Goal: Information Seeking & Learning: Learn about a topic

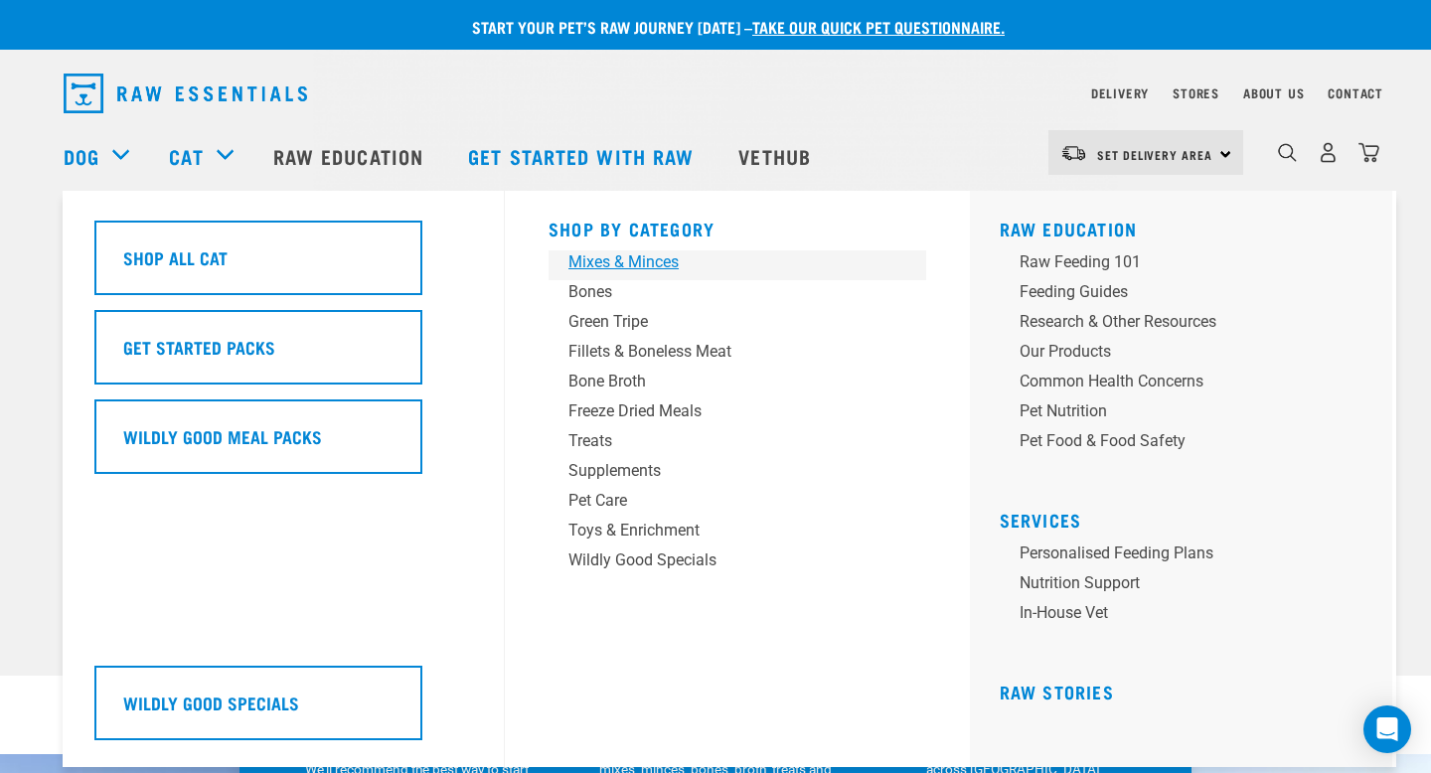
click at [603, 255] on div "Mixes & Minces" at bounding box center [724, 263] width 310 height 24
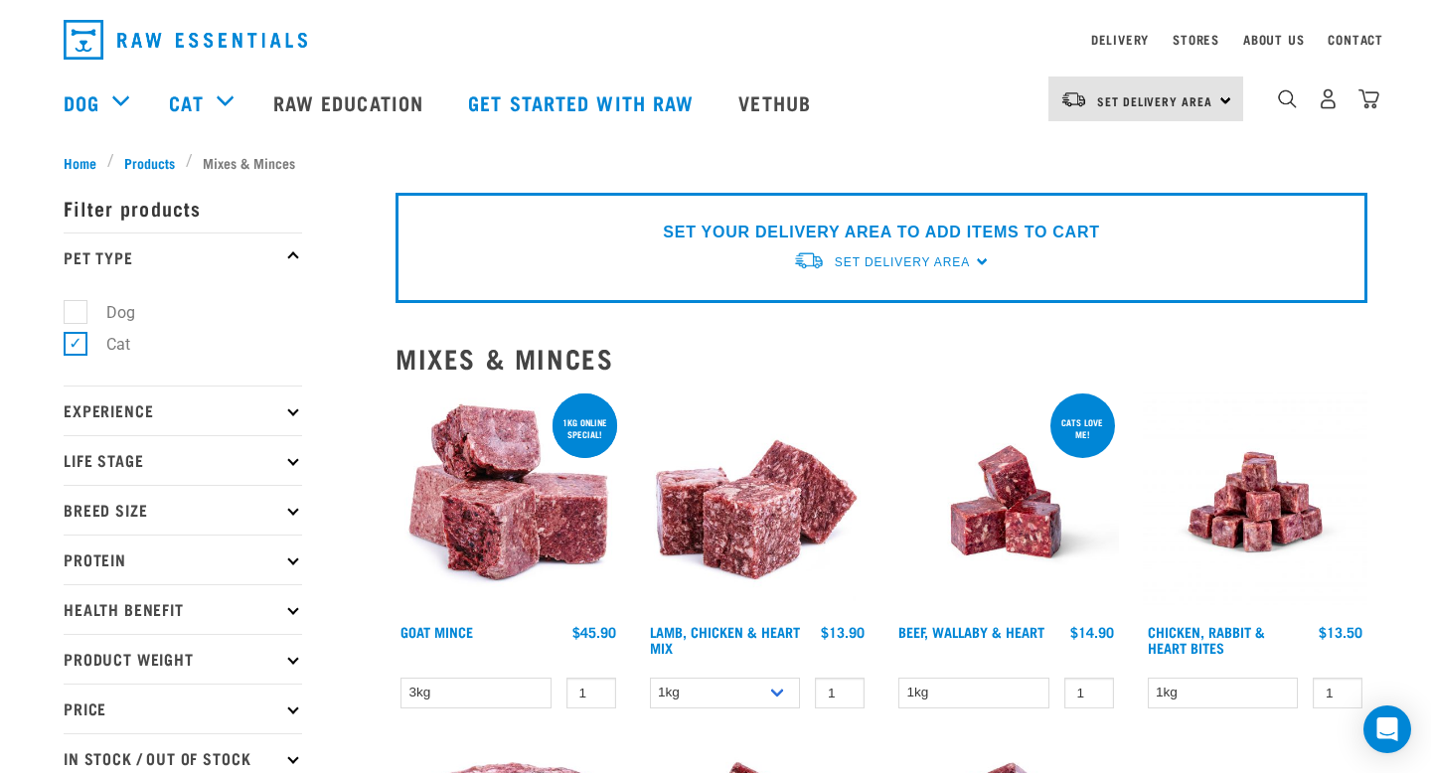
scroll to position [55, 0]
click at [1292, 112] on div "0" at bounding box center [1328, 98] width 102 height 45
click at [1277, 100] on div "dropdown navigation" at bounding box center [1287, 97] width 21 height 21
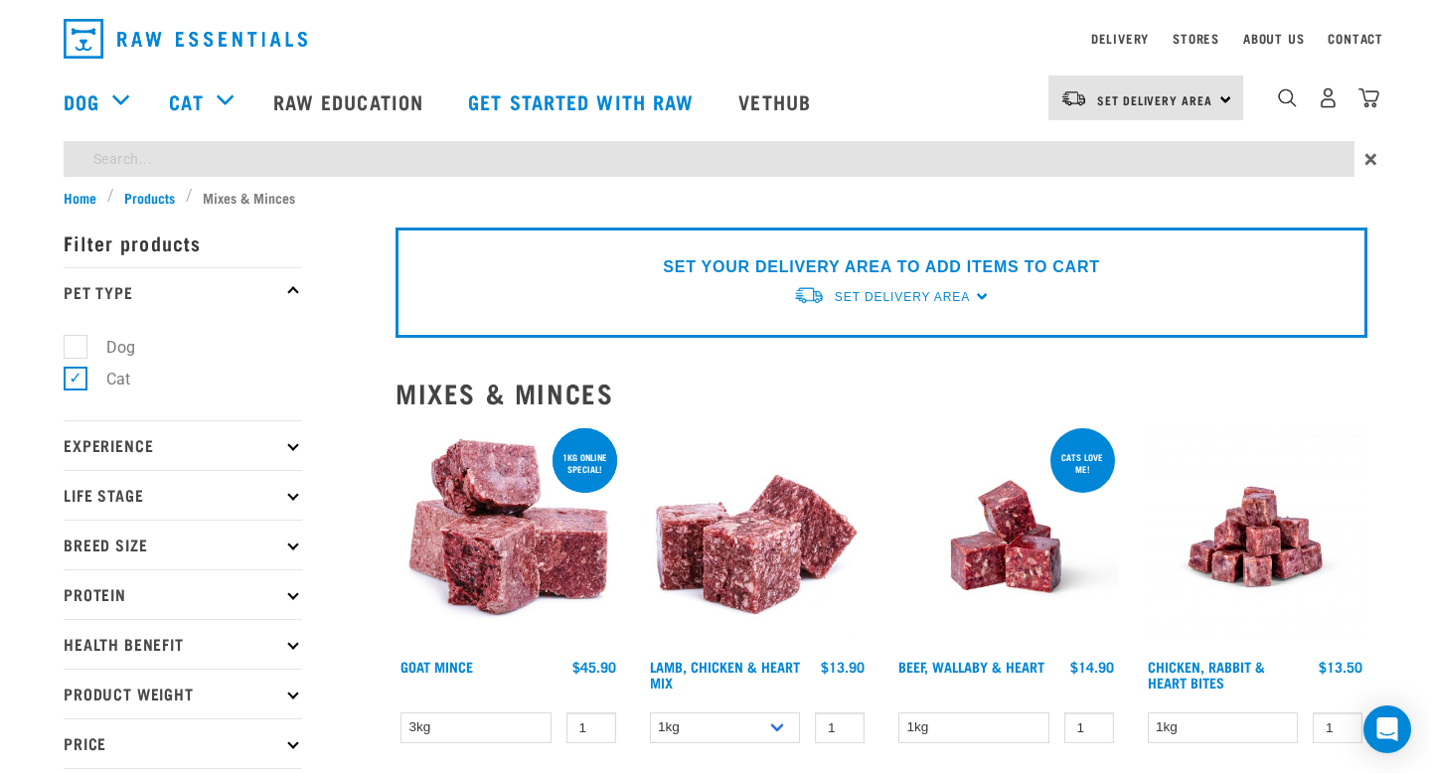
click at [1028, 171] on input "search" at bounding box center [709, 159] width 1291 height 36
type input "vension mix"
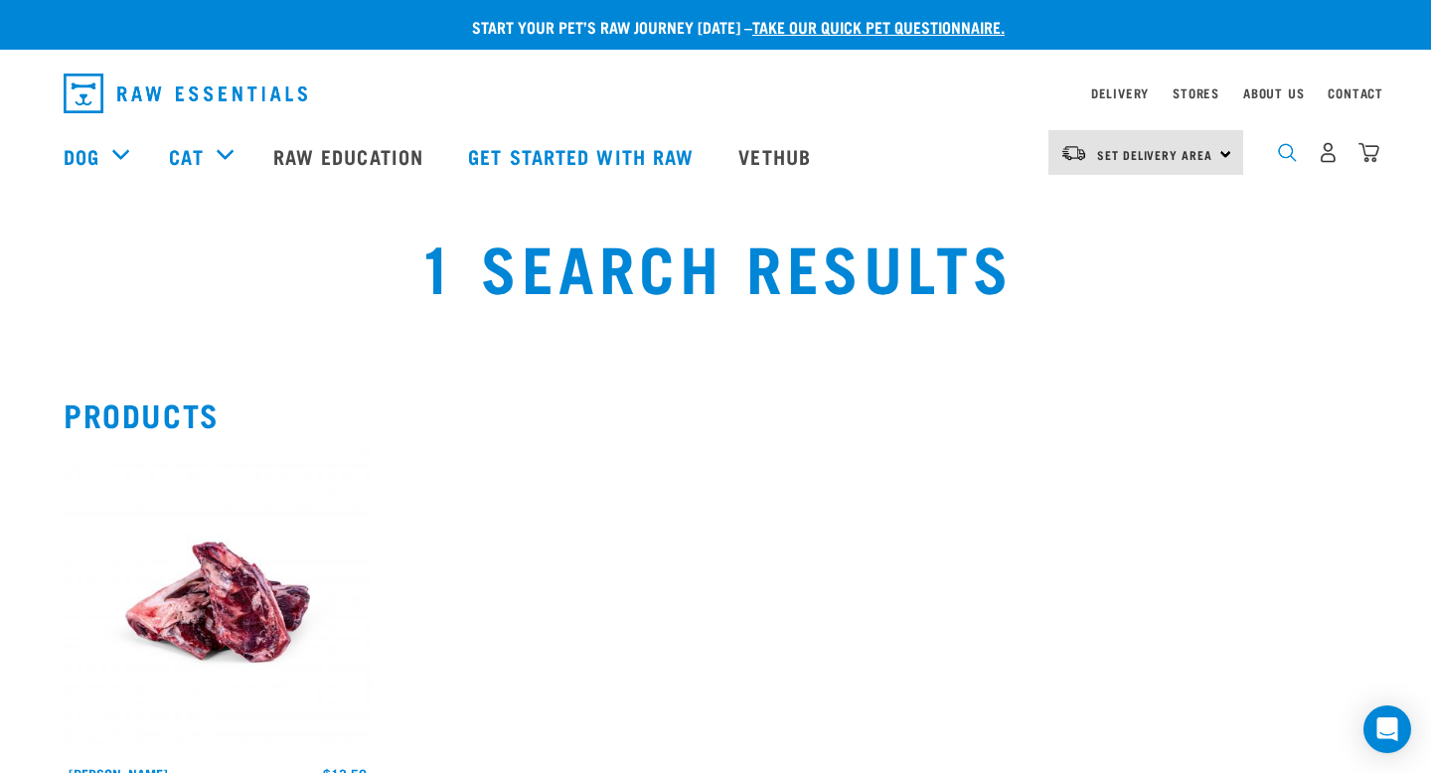
click at [1280, 153] on img "dropdown navigation" at bounding box center [1287, 152] width 19 height 19
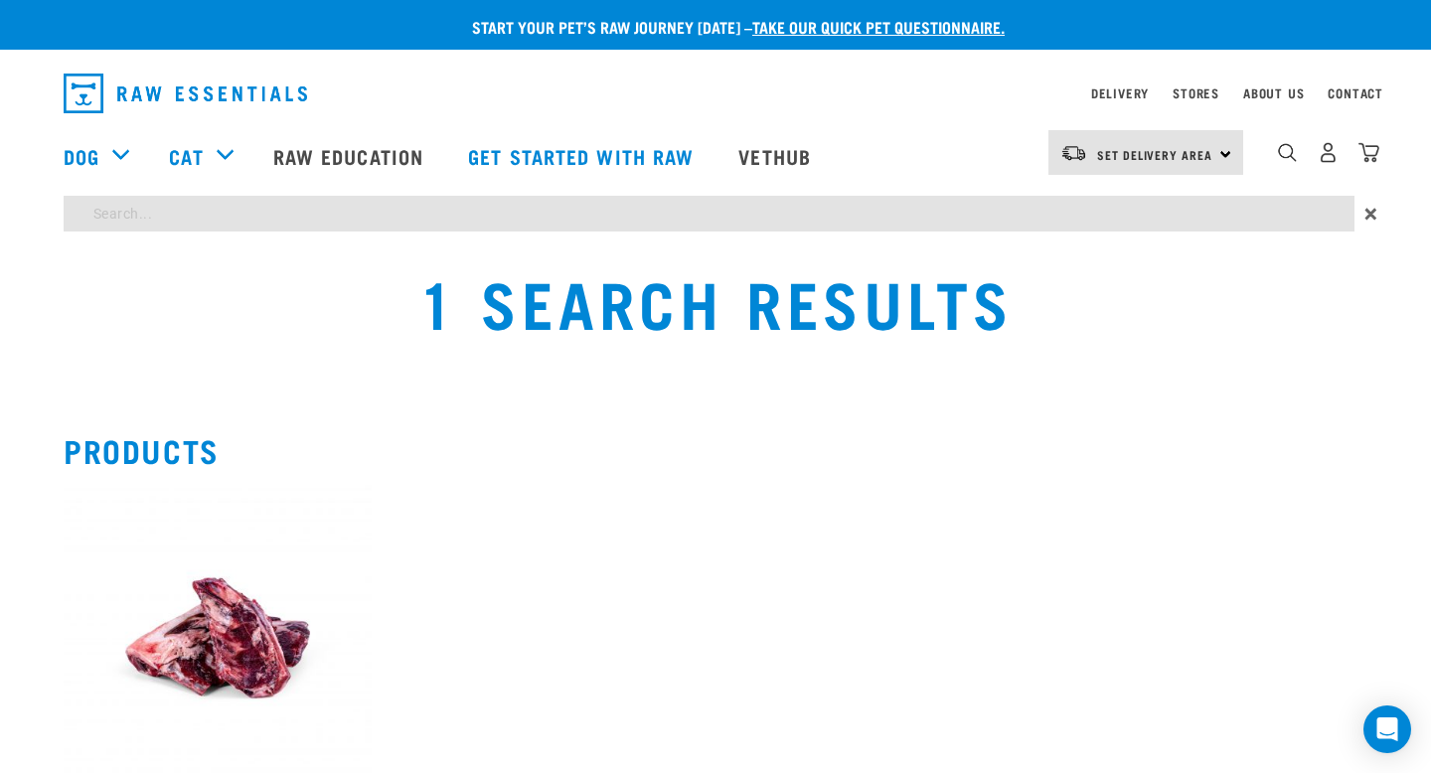
click at [357, 209] on input "search" at bounding box center [709, 214] width 1291 height 36
click at [270, 220] on input "search" at bounding box center [709, 214] width 1291 height 36
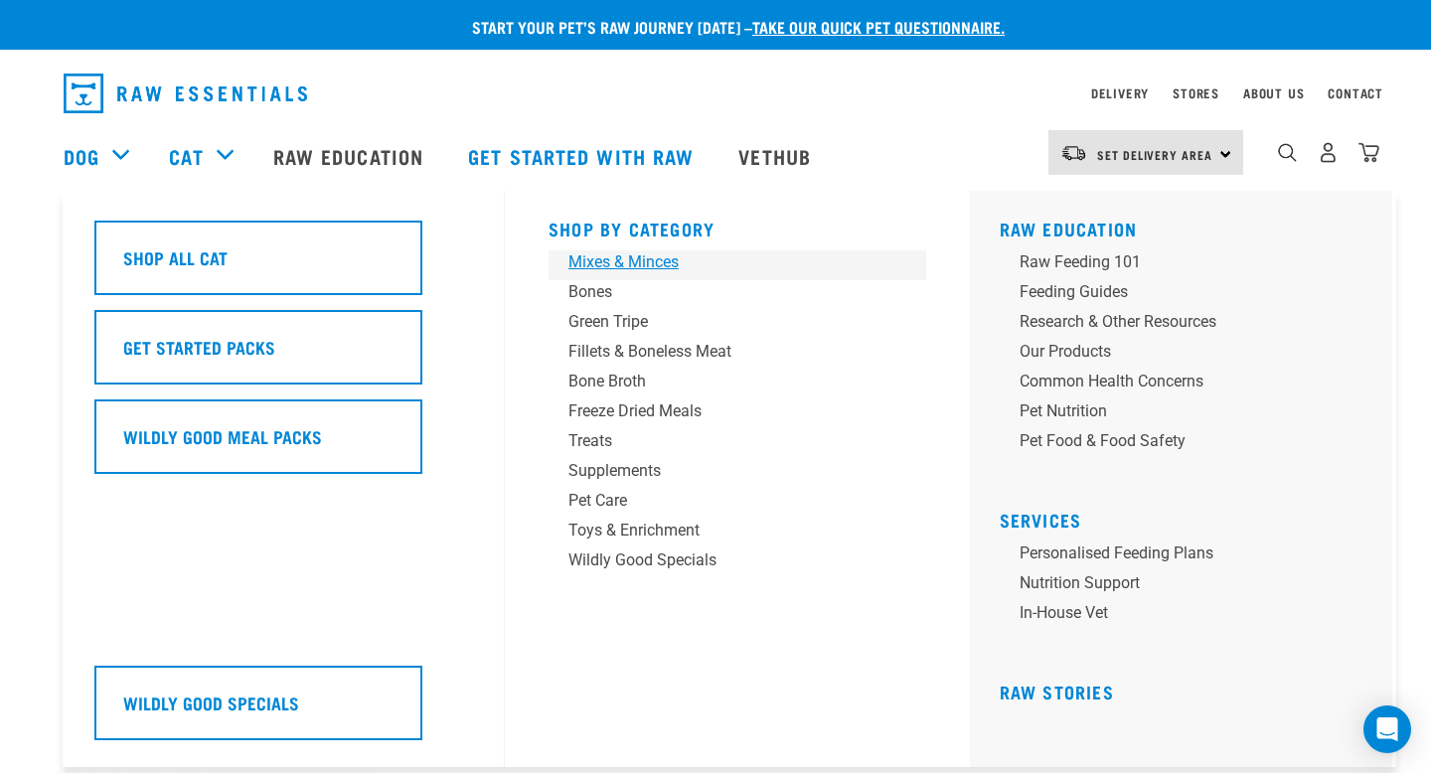
click at [592, 264] on div "Mixes & Minces" at bounding box center [724, 263] width 310 height 24
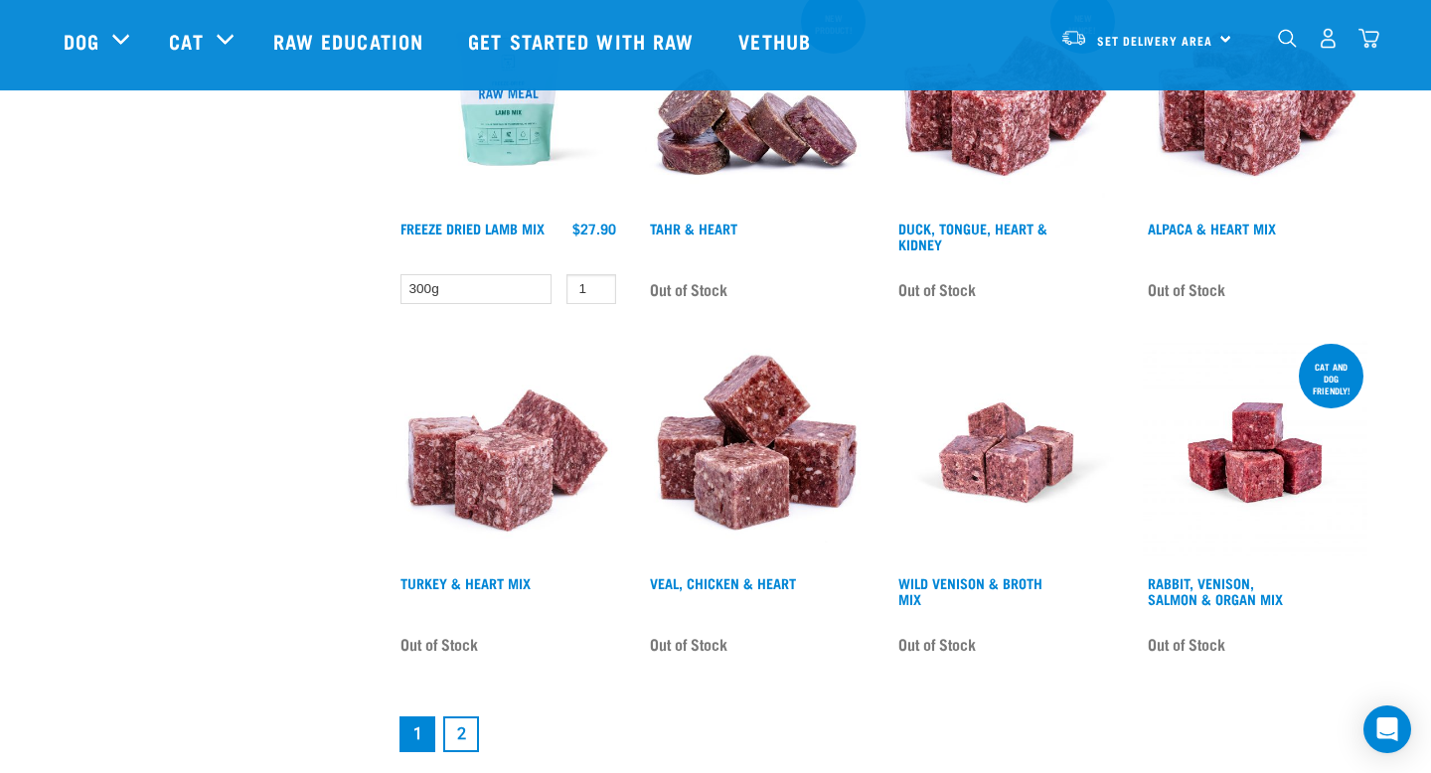
scroll to position [2442, 0]
click at [463, 738] on link "2" at bounding box center [461, 734] width 36 height 36
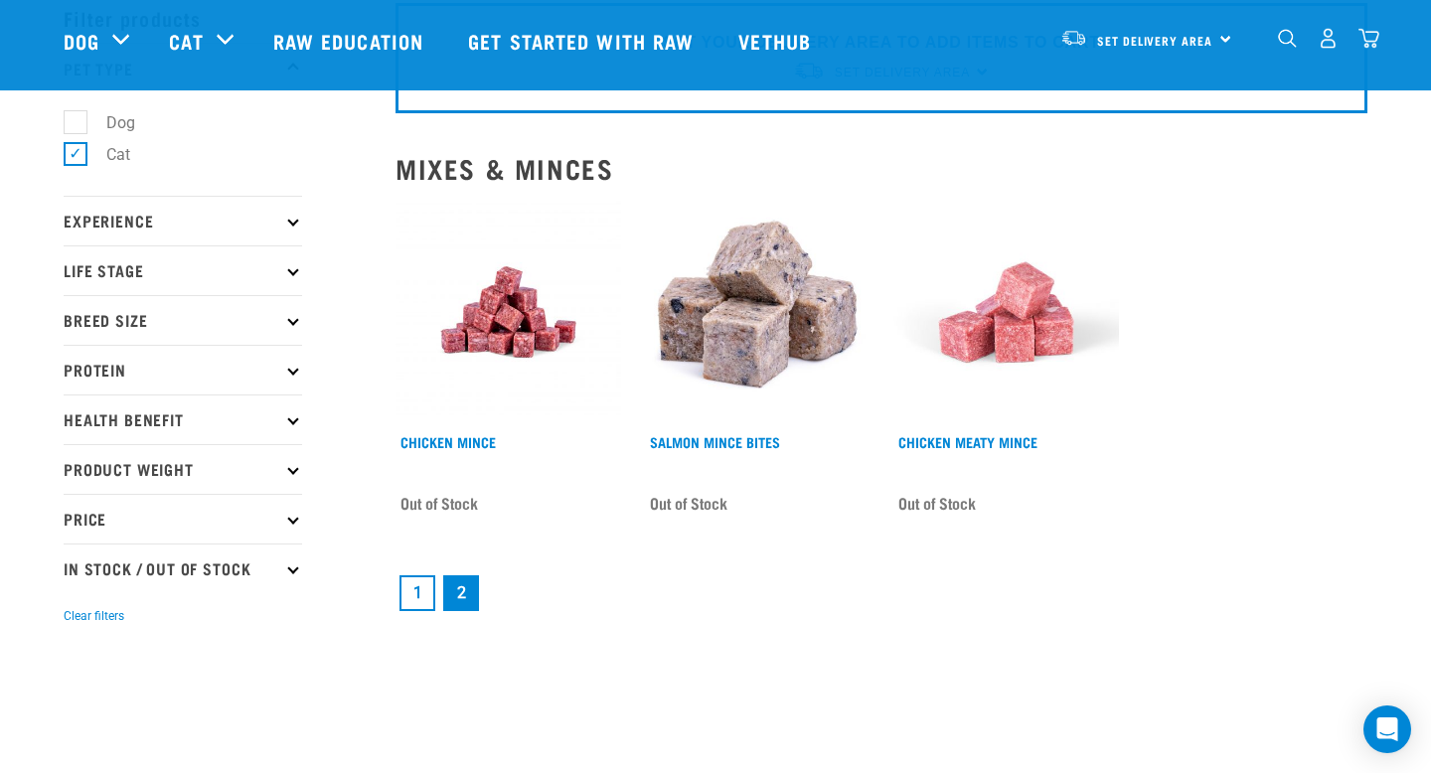
scroll to position [99, 0]
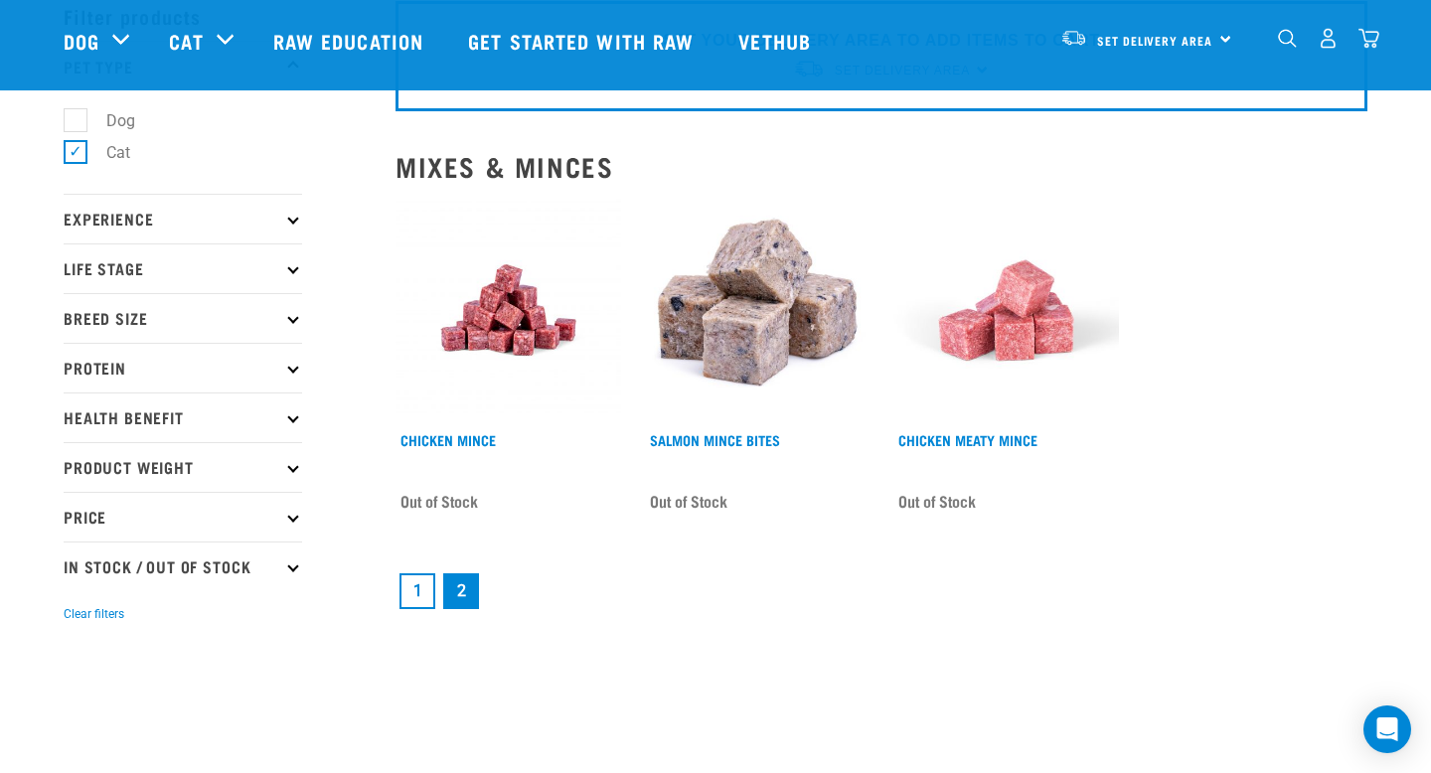
click at [420, 582] on link "1" at bounding box center [418, 592] width 36 height 36
click at [423, 598] on link "1" at bounding box center [418, 592] width 36 height 36
